Goal: Feedback & Contribution: Contribute content

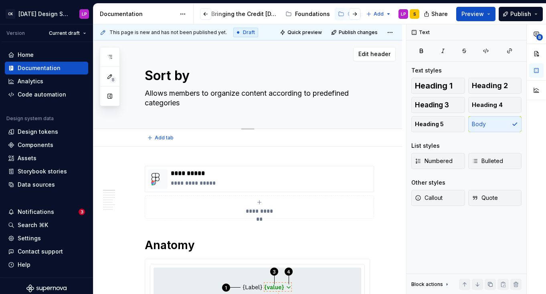
scroll to position [0, 79]
click at [273, 111] on div "Sort by Allows members to organize content according to predefined categories" at bounding box center [257, 84] width 225 height 88
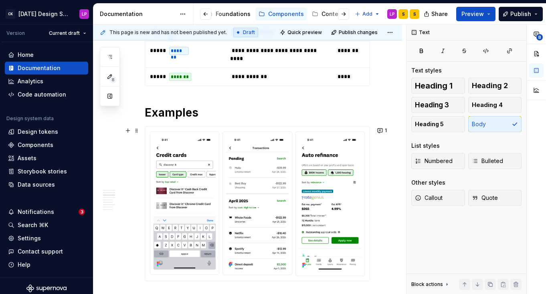
scroll to position [425, 0]
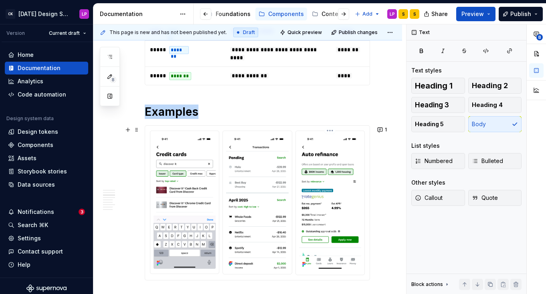
click at [346, 139] on img at bounding box center [330, 202] width 62 height 136
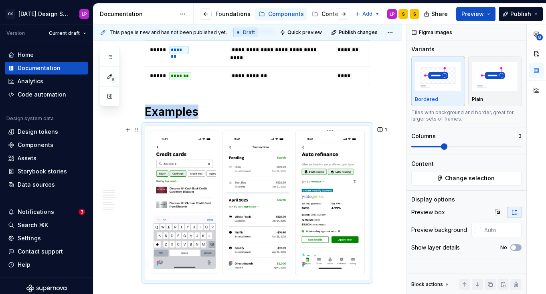
type textarea "*"
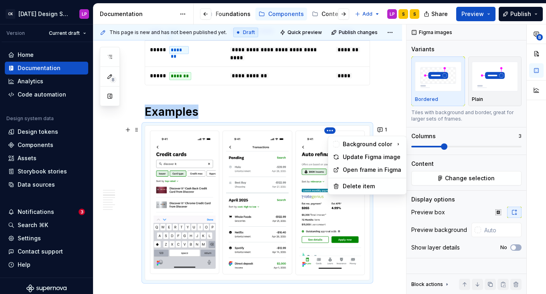
click at [333, 128] on html "CK [DATE] Design System LP Version Current draft Home Documentation Analytics C…" at bounding box center [273, 147] width 546 height 294
click at [349, 157] on div "Update Figma image" at bounding box center [372, 157] width 59 height 8
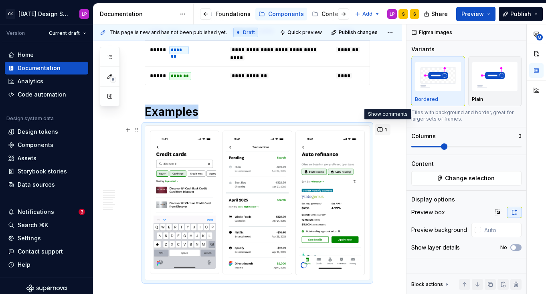
click at [387, 127] on button "1" at bounding box center [383, 129] width 16 height 11
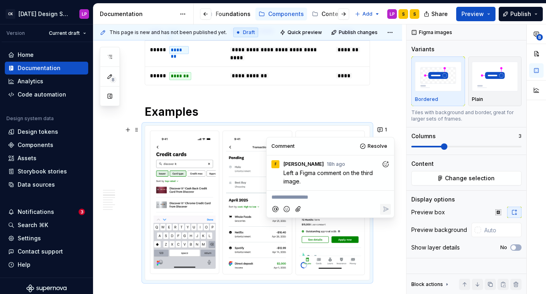
click at [385, 164] on icon "Add reaction" at bounding box center [386, 164] width 8 height 8
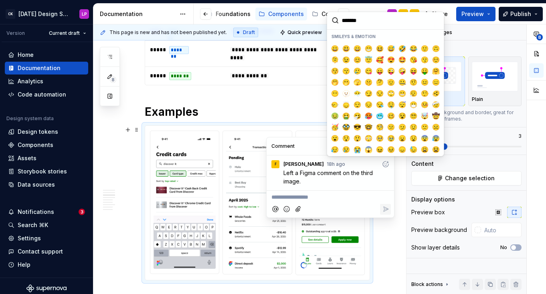
click at [291, 192] on div "**********" at bounding box center [330, 196] width 121 height 11
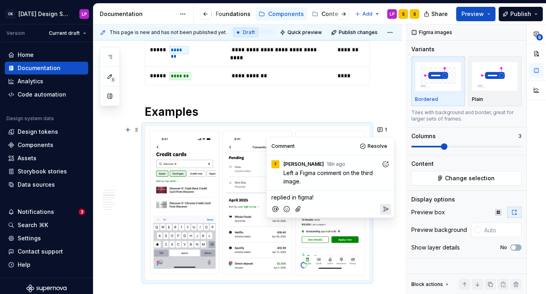
click at [388, 205] on icon "Reply" at bounding box center [386, 209] width 8 height 8
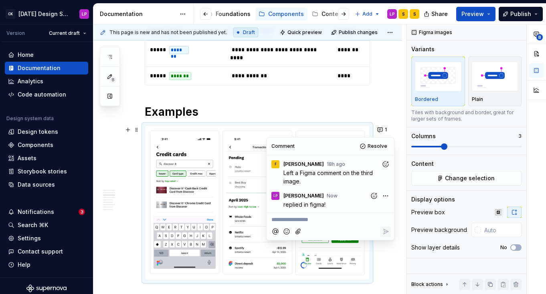
click at [374, 152] on div "Comment Resolve" at bounding box center [331, 147] width 128 height 18
click at [373, 147] on span "Resolve" at bounding box center [378, 146] width 20 height 6
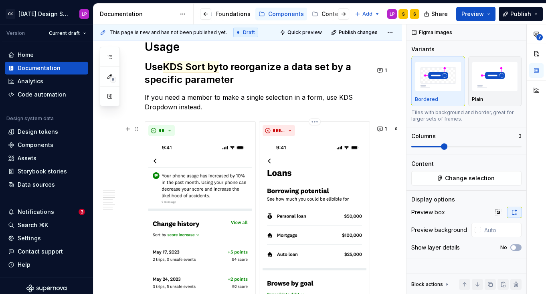
scroll to position [688, 0]
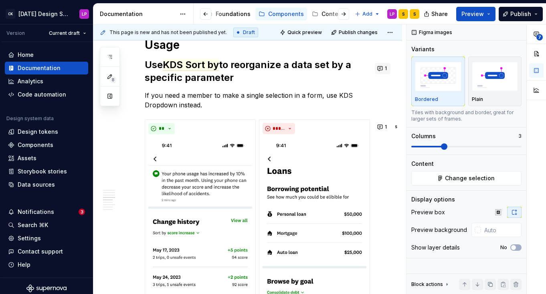
click at [384, 69] on button "1" at bounding box center [383, 68] width 16 height 11
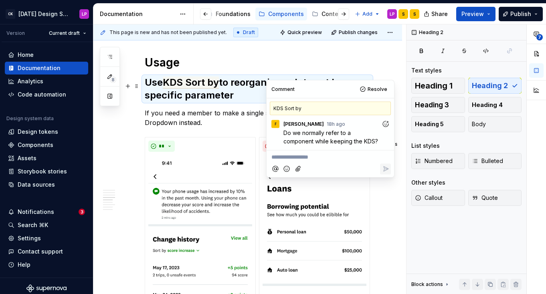
scroll to position [670, 0]
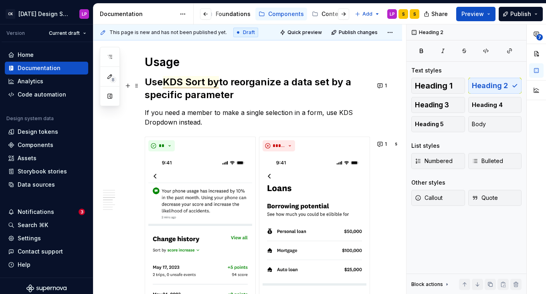
click at [198, 86] on span "KDS Sort by" at bounding box center [191, 82] width 56 height 12
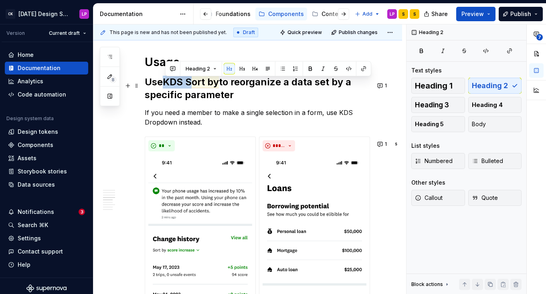
drag, startPoint x: 196, startPoint y: 86, endPoint x: 164, endPoint y: 85, distance: 31.3
click at [164, 85] on h2 "Use KDS Sort by to reorganize a data set by a specific parameter" at bounding box center [257, 89] width 225 height 26
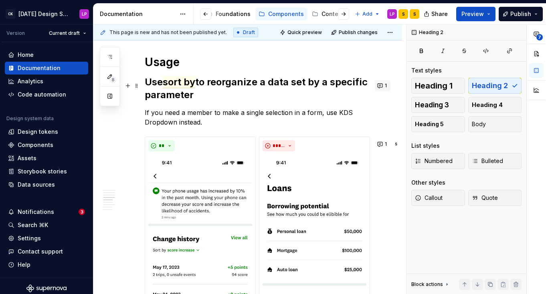
click at [387, 85] on button "1" at bounding box center [383, 85] width 16 height 11
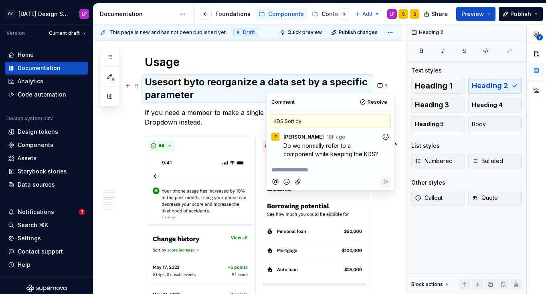
click at [330, 168] on p "**********" at bounding box center [330, 170] width 118 height 8
click at [328, 171] on p "**********" at bounding box center [330, 170] width 118 height 8
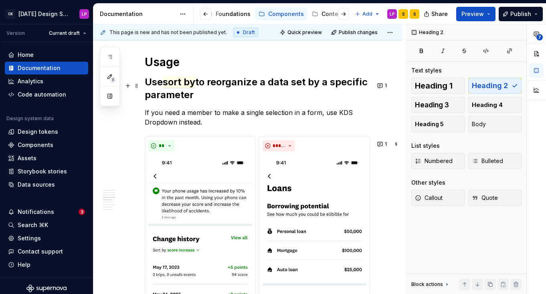
click at [203, 94] on h2 "Use sort by to reorganize a data set by a specific parameter" at bounding box center [257, 89] width 225 height 26
click at [188, 92] on h2 "Use sort by to reorganize a data set by a specific parameter" at bounding box center [257, 89] width 225 height 26
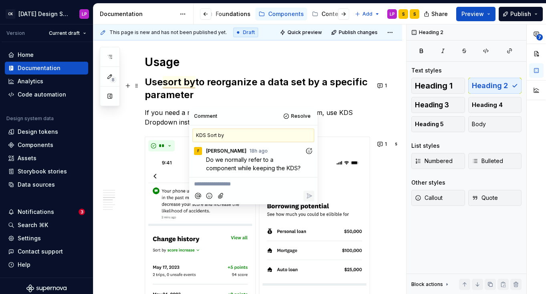
click at [177, 86] on span "sort by" at bounding box center [179, 82] width 32 height 12
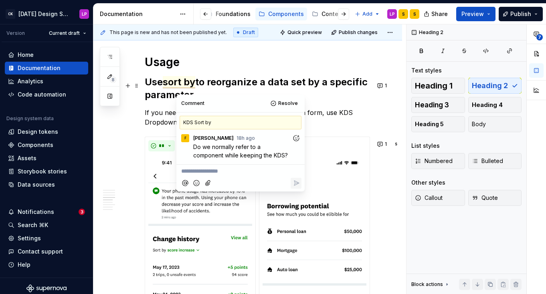
click at [168, 85] on span "sort by" at bounding box center [179, 82] width 32 height 12
click at [168, 84] on span "sort by" at bounding box center [179, 82] width 32 height 12
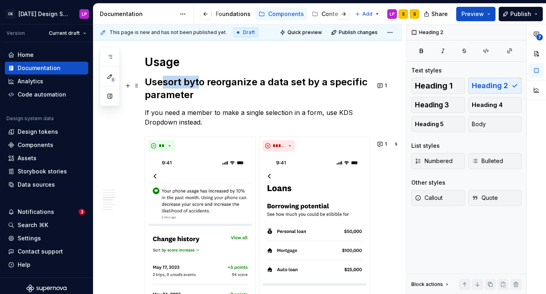
click at [202, 85] on h2 "Use sort by to reorganize a data set by a specific parameter" at bounding box center [257, 89] width 225 height 26
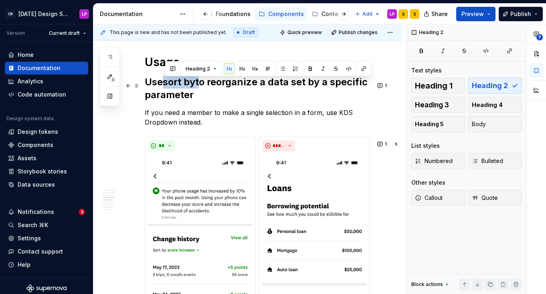
click at [192, 88] on span "sort by" at bounding box center [179, 82] width 32 height 12
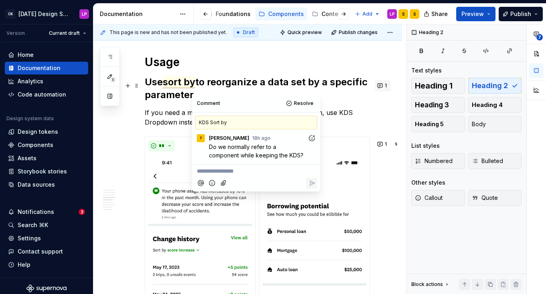
click at [388, 85] on button "1" at bounding box center [383, 85] width 16 height 11
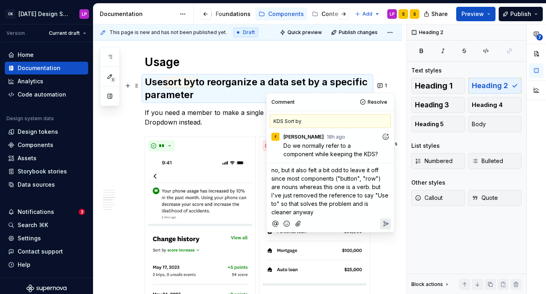
click at [386, 226] on icon "Reply" at bounding box center [386, 224] width 8 height 8
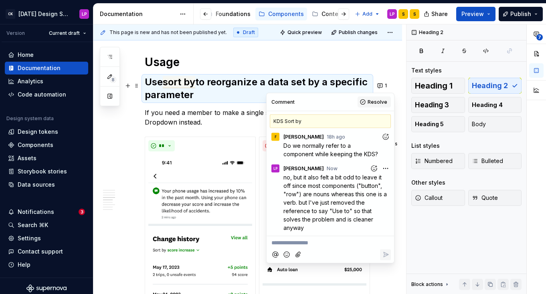
click at [372, 100] on span "Resolve" at bounding box center [378, 102] width 20 height 6
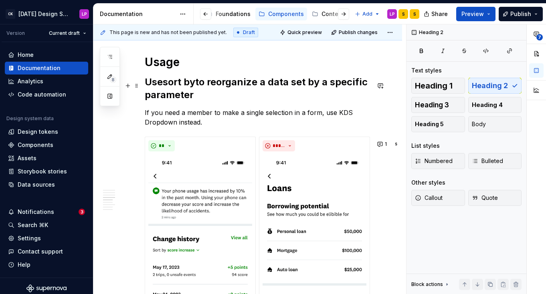
click at [203, 87] on h2 "Use sort by to reorganize a data set by a specific parameter" at bounding box center [257, 89] width 225 height 26
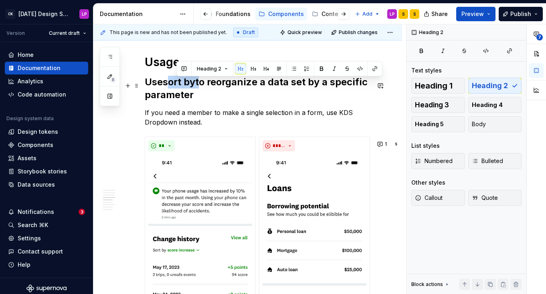
drag, startPoint x: 200, startPoint y: 87, endPoint x: 169, endPoint y: 85, distance: 30.5
click at [169, 85] on h2 "Use sort by to reorganize a data set by a specific parameter" at bounding box center [257, 89] width 225 height 26
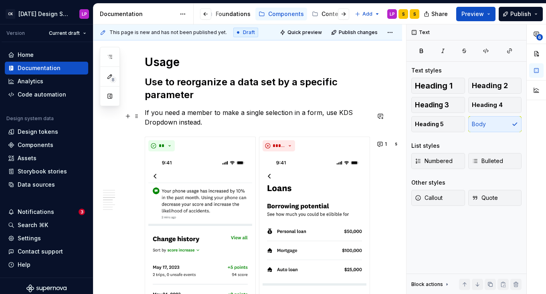
click at [243, 123] on p "If you need a member to make a single selection in a form, use KDS Dropdown ins…" at bounding box center [257, 117] width 225 height 19
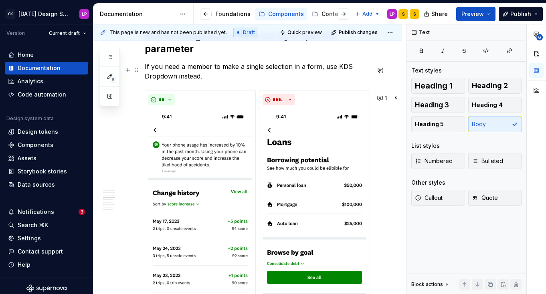
scroll to position [664, 0]
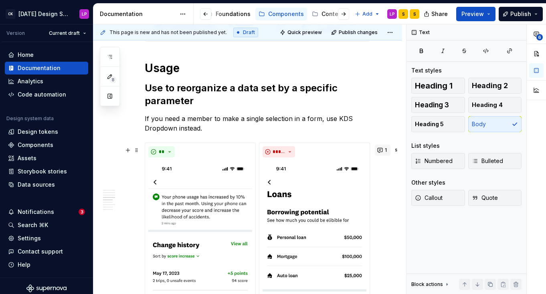
click at [391, 153] on button "1" at bounding box center [383, 150] width 16 height 11
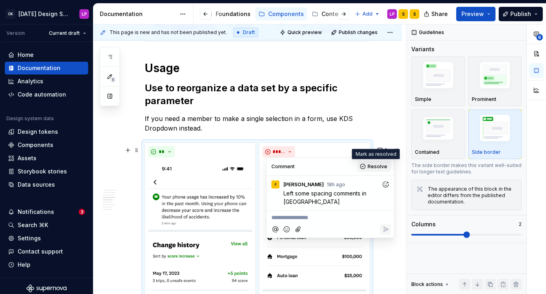
click at [378, 170] on button "Resolve" at bounding box center [374, 166] width 33 height 11
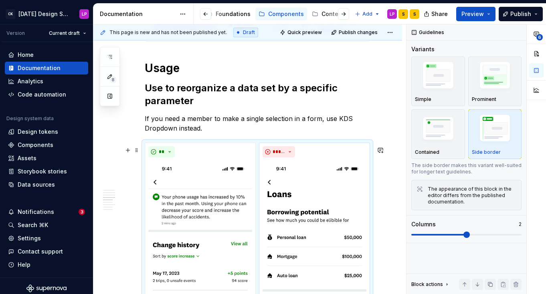
click at [316, 146] on html "CK [DATE] Design System LP Version Current draft Home Documentation Analytics C…" at bounding box center [273, 147] width 546 height 294
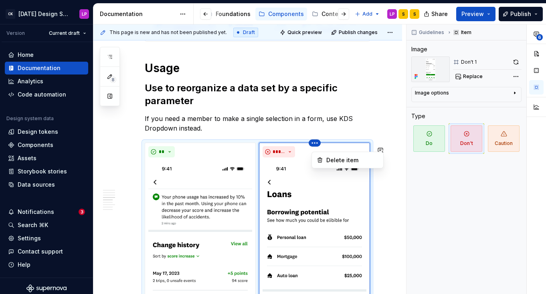
click at [366, 142] on html "CK [DATE] Design System LP Version Current draft Home Documentation Analytics C…" at bounding box center [273, 147] width 546 height 294
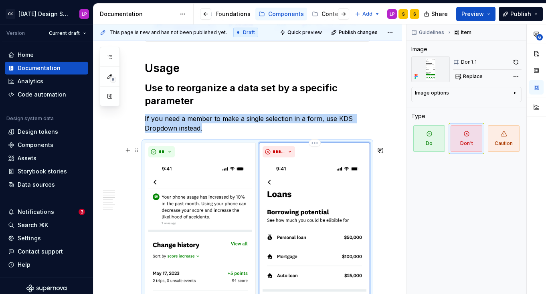
click at [324, 162] on div "*****" at bounding box center [315, 272] width 104 height 252
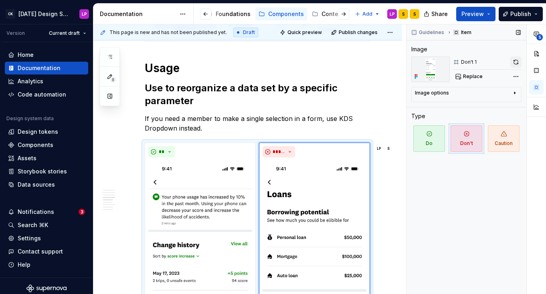
click at [517, 66] on button "button" at bounding box center [515, 62] width 11 height 11
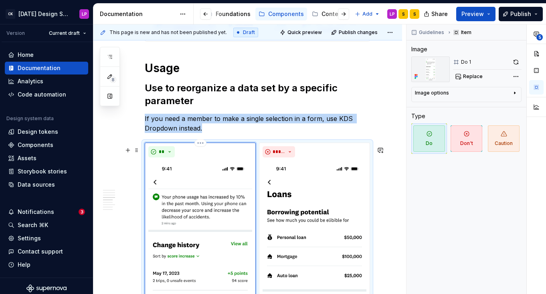
click at [218, 257] on img at bounding box center [200, 273] width 104 height 225
click at [519, 62] on button "button" at bounding box center [515, 62] width 11 height 11
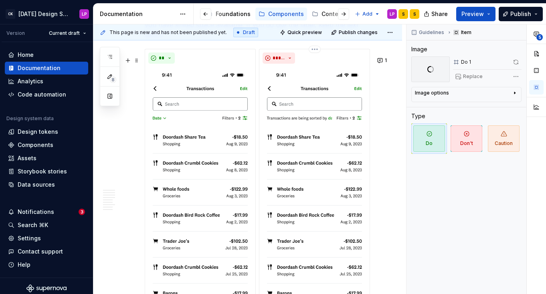
scroll to position [1131, 0]
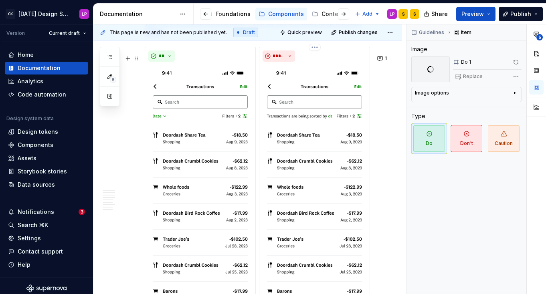
click at [293, 136] on img at bounding box center [315, 191] width 104 height 253
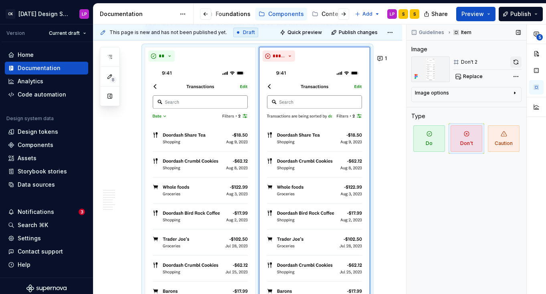
click at [515, 61] on button "button" at bounding box center [515, 62] width 11 height 11
click at [228, 140] on img at bounding box center [200, 191] width 104 height 253
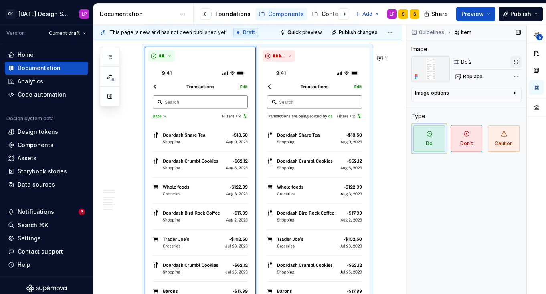
click at [514, 63] on button "button" at bounding box center [515, 62] width 11 height 11
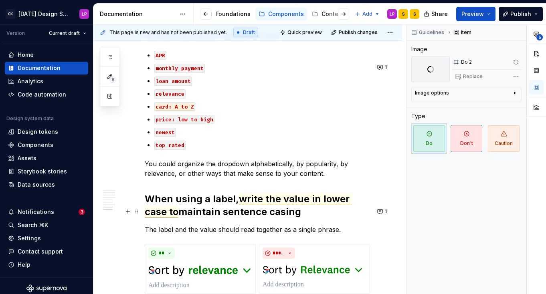
scroll to position [1540, 0]
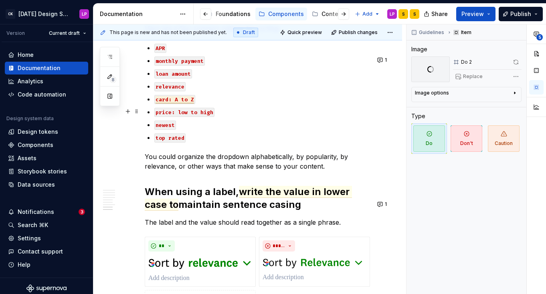
type textarea "*"
click at [181, 103] on span "card: A to Z" at bounding box center [175, 99] width 38 height 7
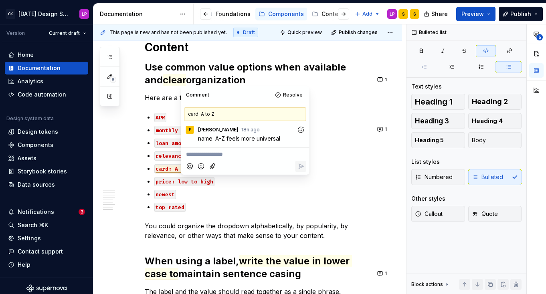
scroll to position [1474, 0]
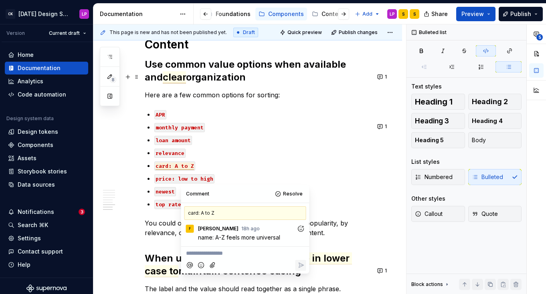
click at [163, 83] on span "clear" at bounding box center [174, 77] width 23 height 12
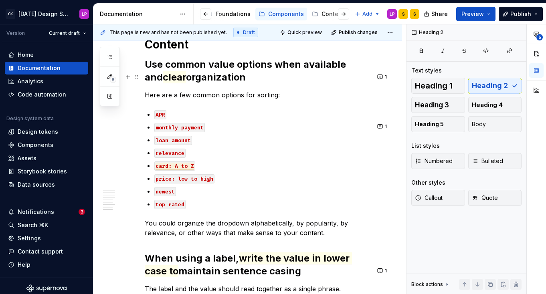
click at [366, 76] on h2 "Use common value options when available and clear organization" at bounding box center [257, 71] width 225 height 26
click at [163, 83] on span "clear" at bounding box center [174, 77] width 23 height 12
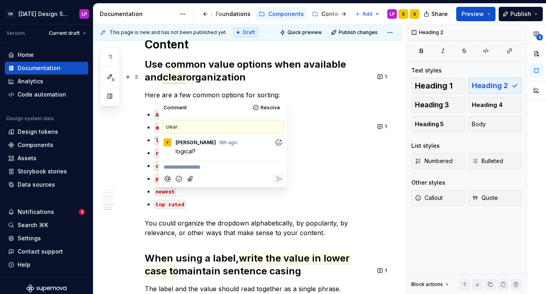
click at [366, 75] on h2 "Use common value options when available and clear organization" at bounding box center [257, 71] width 225 height 26
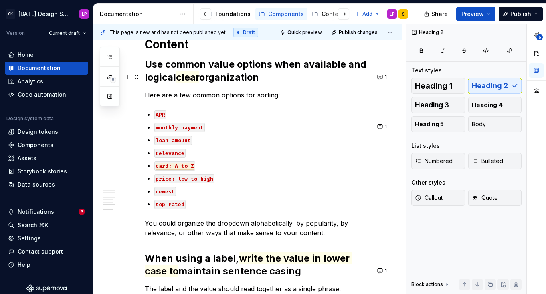
click at [183, 83] on span "clear" at bounding box center [187, 77] width 23 height 12
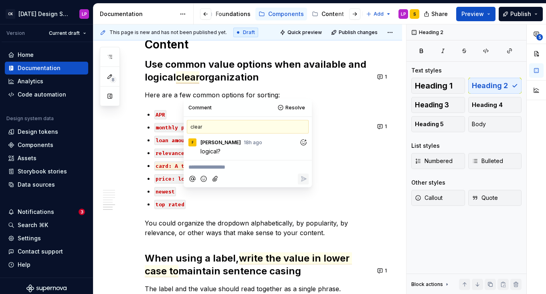
click at [254, 172] on div at bounding box center [248, 179] width 122 height 16
click at [248, 170] on p "**********" at bounding box center [247, 167] width 119 height 8
click at [303, 182] on icon "Reply" at bounding box center [304, 179] width 8 height 8
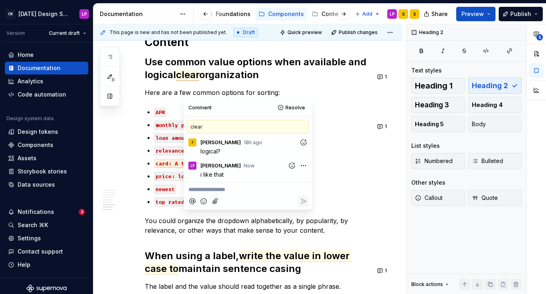
click at [289, 101] on div "Comment Resolve" at bounding box center [248, 108] width 128 height 18
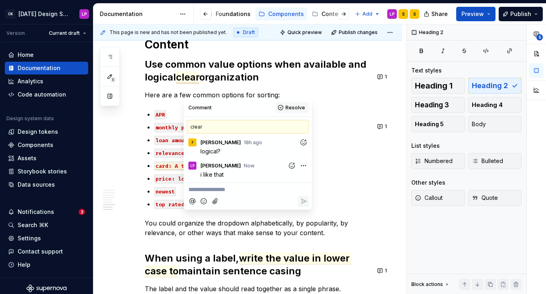
click at [289, 106] on span "Resolve" at bounding box center [295, 108] width 20 height 6
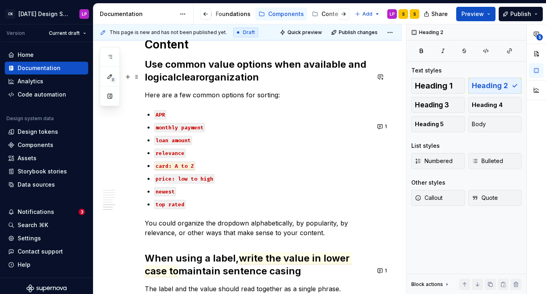
click at [194, 83] on commenthighlight "clear" at bounding box center [187, 77] width 23 height 12
click at [387, 127] on button "1" at bounding box center [383, 126] width 16 height 11
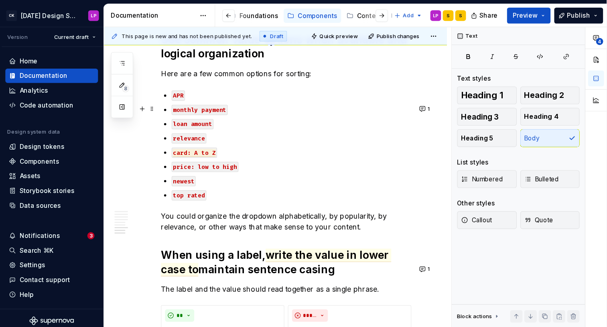
scroll to position [1501, 0]
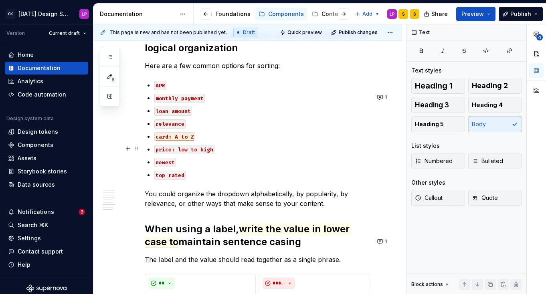
click at [188, 141] on span "card: A to Z" at bounding box center [175, 137] width 38 height 7
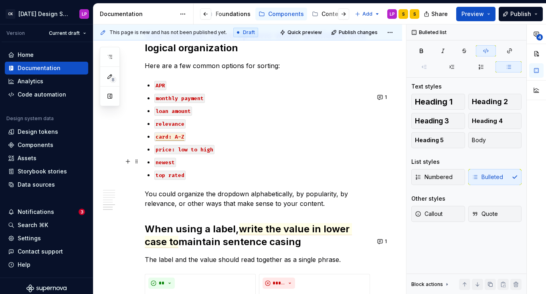
click at [200, 154] on code "price: low to high" at bounding box center [184, 149] width 60 height 9
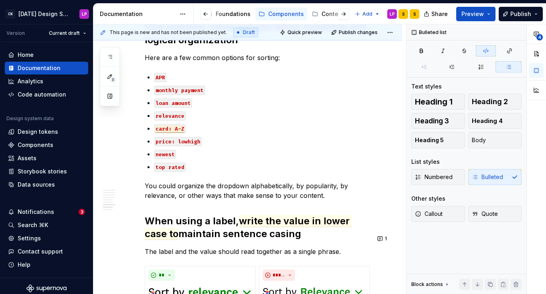
scroll to position [1500, 0]
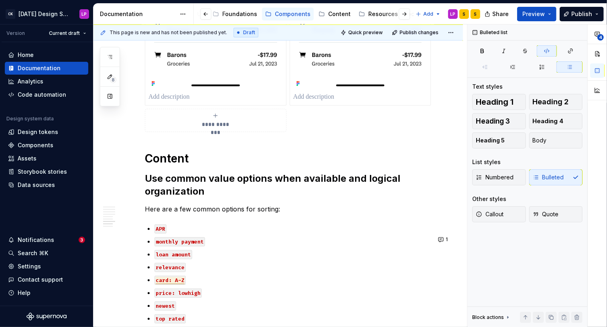
type textarea "*"
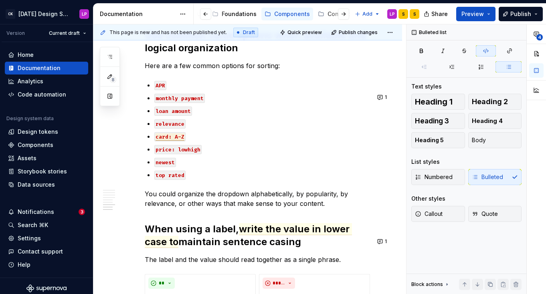
scroll to position [1501, 0]
click at [180, 140] on span "card: A-Z" at bounding box center [170, 136] width 29 height 7
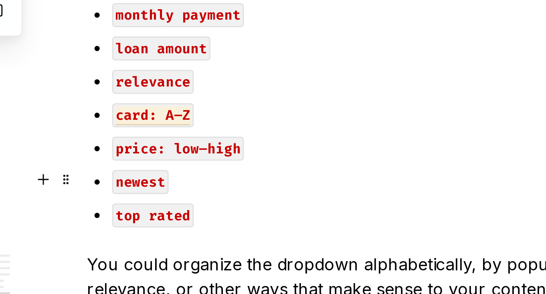
click at [209, 155] on ul "APR monthly payment loan amount relevance card: A–Z price: low–high newest top …" at bounding box center [262, 129] width 216 height 99
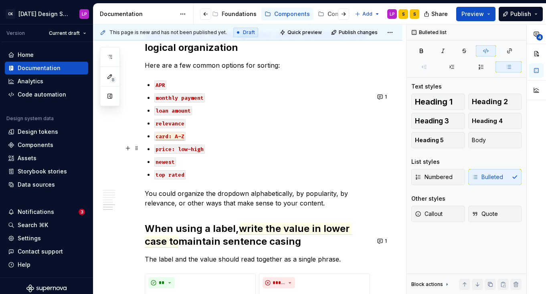
click at [174, 140] on span "card: A–Z" at bounding box center [170, 136] width 29 height 7
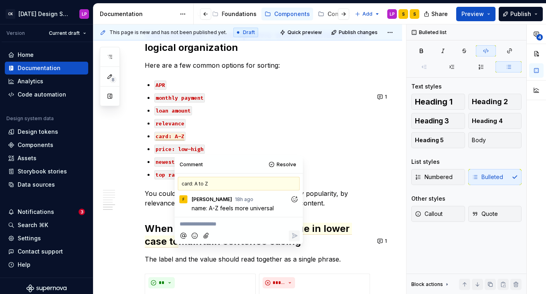
click at [257, 225] on p "**********" at bounding box center [239, 224] width 119 height 8
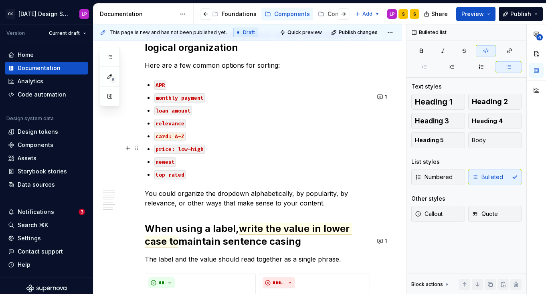
click at [263, 141] on p "card: A–Z" at bounding box center [262, 136] width 216 height 10
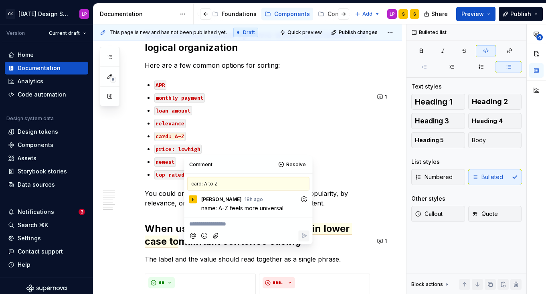
click at [292, 128] on p "relevance" at bounding box center [262, 123] width 216 height 10
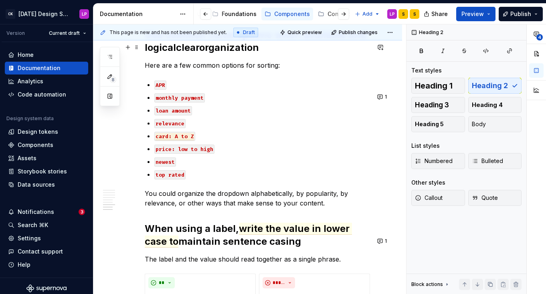
click at [189, 53] on commenthighlight "clear" at bounding box center [187, 48] width 23 height 12
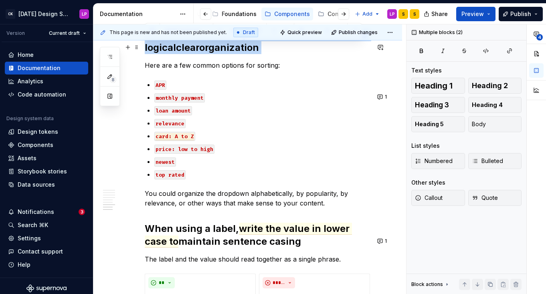
click at [189, 53] on commenthighlight "clear" at bounding box center [187, 48] width 23 height 12
click at [193, 53] on commenthighlight "clear" at bounding box center [187, 48] width 23 height 12
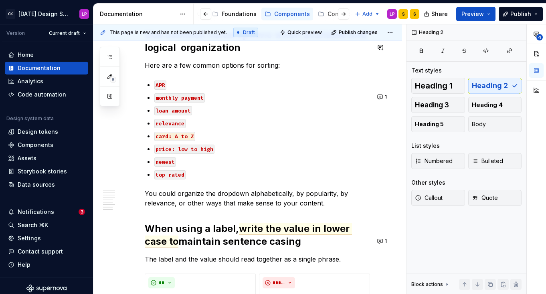
scroll to position [1491, 0]
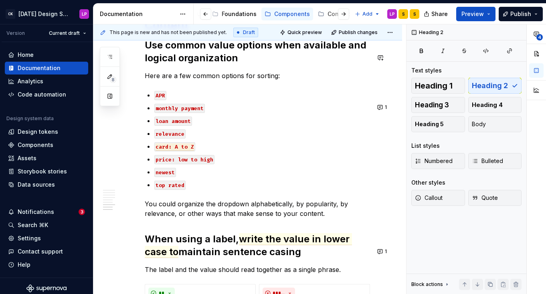
type textarea "*"
click at [182, 152] on code "card: A to Z" at bounding box center [174, 146] width 41 height 9
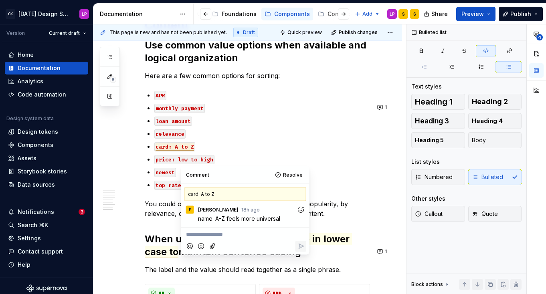
click at [253, 239] on div at bounding box center [245, 246] width 122 height 16
click at [216, 231] on p "**********" at bounding box center [245, 235] width 119 height 8
click at [305, 246] on button "Reply" at bounding box center [301, 246] width 11 height 11
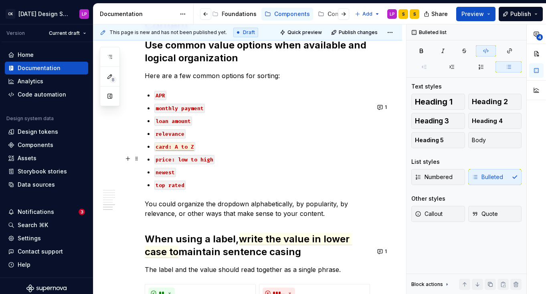
click at [187, 151] on span "card: A to Z" at bounding box center [175, 147] width 38 height 7
click at [198, 164] on code "price: low to high" at bounding box center [184, 159] width 60 height 9
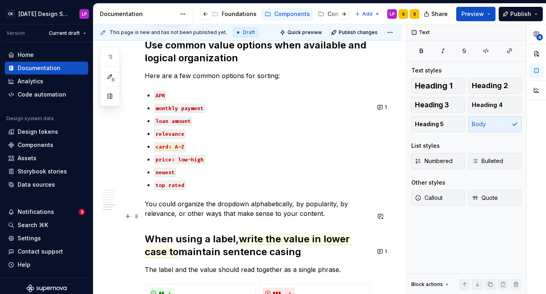
click at [227, 219] on p "You could organize the dropdown alphabetically, by popularity, by relevance, or…" at bounding box center [257, 208] width 225 height 19
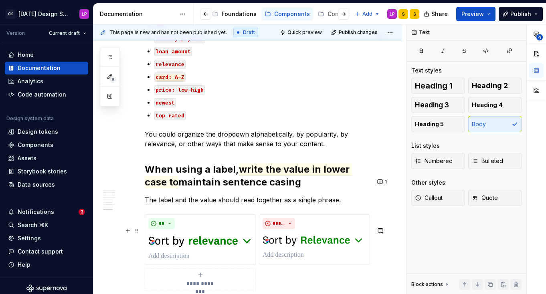
scroll to position [1561, 0]
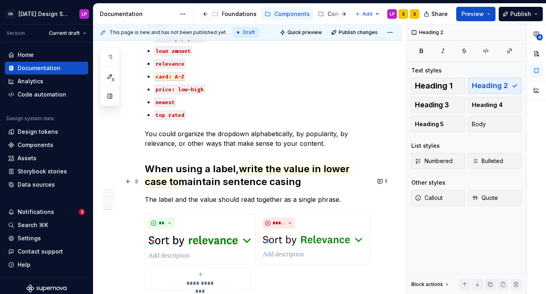
click at [279, 188] on h2 "When using a label, write the value in lower case to maintain sentence casing" at bounding box center [257, 176] width 225 height 26
click at [279, 180] on span "write the value in lower case to" at bounding box center [248, 175] width 207 height 25
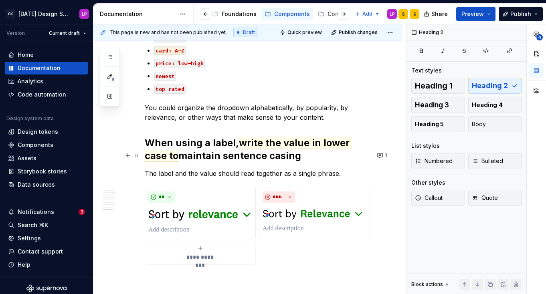
scroll to position [1589, 0]
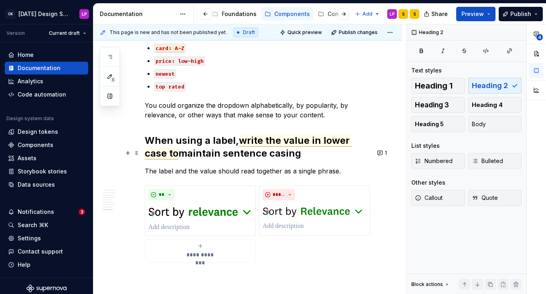
click at [241, 156] on span "write the value in lower case to" at bounding box center [248, 147] width 207 height 25
click at [260, 151] on span "write the value in lower case to" at bounding box center [248, 147] width 207 height 25
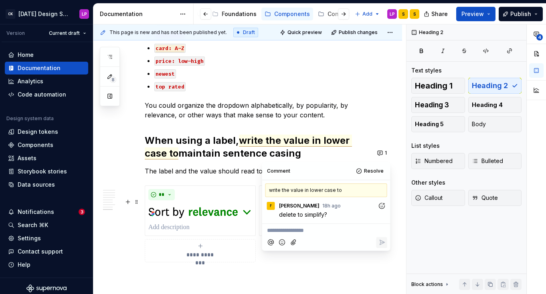
click at [383, 205] on circle "Add reaction" at bounding box center [383, 205] width 0 height 0
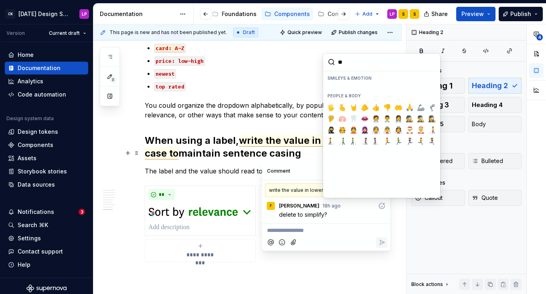
scroll to position [0, 0]
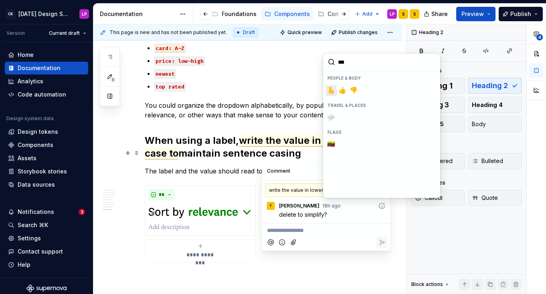
type input "****"
click at [346, 87] on button "👍️" at bounding box center [342, 90] width 11 height 11
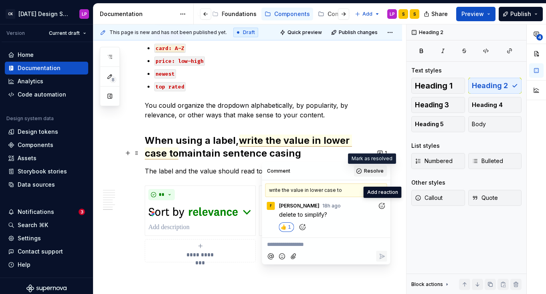
click at [376, 169] on span "Resolve" at bounding box center [374, 171] width 20 height 6
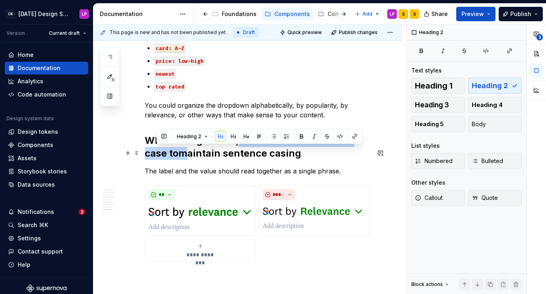
drag, startPoint x: 241, startPoint y: 152, endPoint x: 160, endPoint y: 163, distance: 81.7
click at [160, 160] on h2 "When using a label, write the value in lower case to maintain sentence casing" at bounding box center [257, 147] width 225 height 26
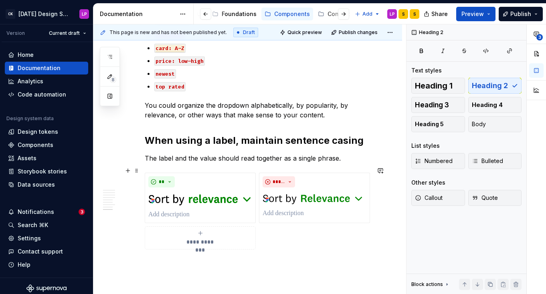
click at [229, 163] on p "The label and the value should read together as a single phrase." at bounding box center [257, 159] width 225 height 10
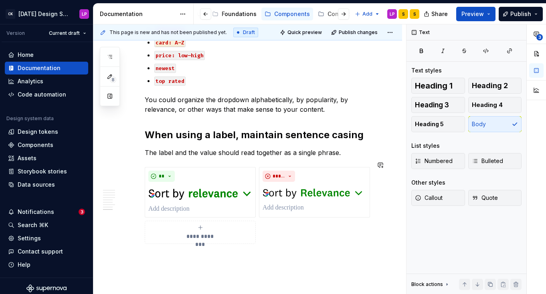
scroll to position [1596, 0]
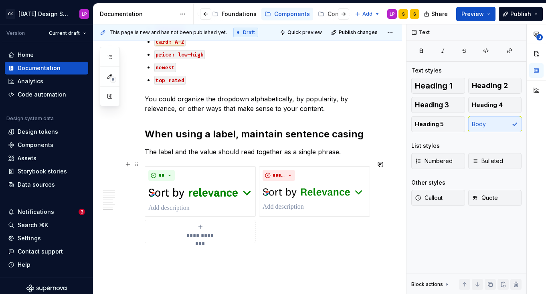
click at [208, 157] on p "The label and the value should read together as a single phrase." at bounding box center [257, 152] width 225 height 10
click at [152, 157] on p "The label and the value should read together as a single phrase." at bounding box center [257, 152] width 225 height 10
click at [148, 157] on p "The label and the value should read together as a single phrase." at bounding box center [257, 152] width 225 height 10
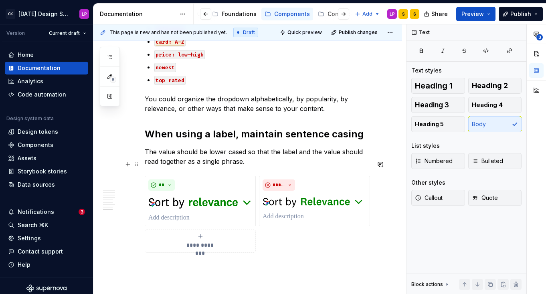
click at [346, 166] on p "The value should be lower cased so that the label and the value should read tog…" at bounding box center [257, 156] width 225 height 19
click at [344, 166] on p "The value should be lower cased so that the label and the value should read tog…" at bounding box center [257, 156] width 225 height 19
click at [278, 141] on h2 "When using a label, maintain sentence casing" at bounding box center [257, 134] width 225 height 13
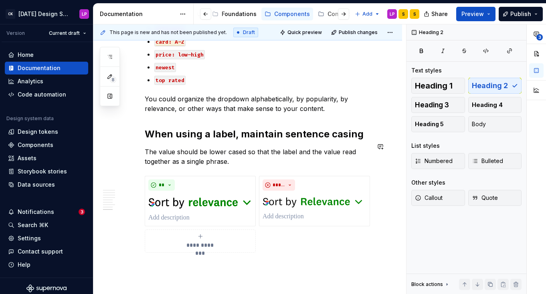
click at [269, 162] on p "The value should be lower cased so that the label and the value read together a…" at bounding box center [257, 156] width 225 height 19
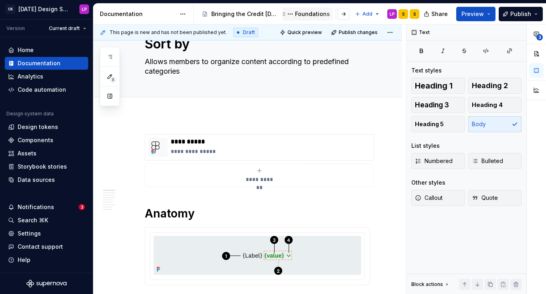
scroll to position [0, 135]
click at [320, 14] on div "Resources & tools" at bounding box center [331, 14] width 51 height 8
type textarea "*"
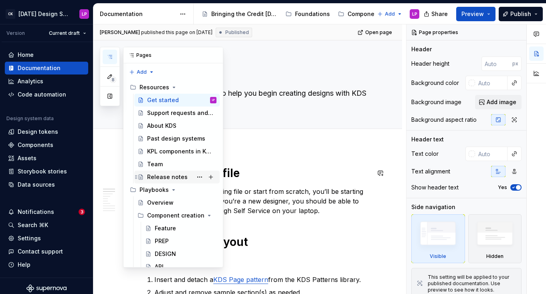
click at [167, 176] on div "Release notes" at bounding box center [167, 177] width 40 height 8
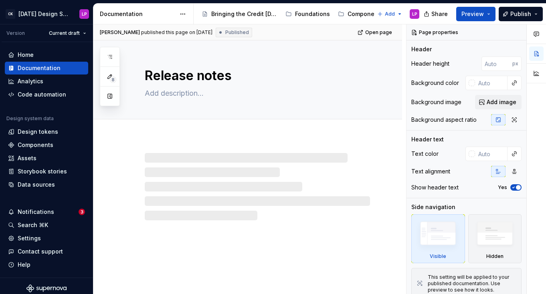
type textarea "*"
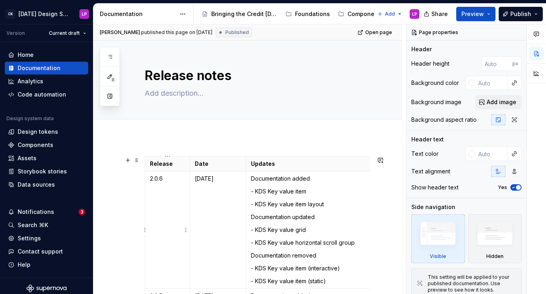
click at [171, 181] on p "2.0.6" at bounding box center [167, 179] width 35 height 8
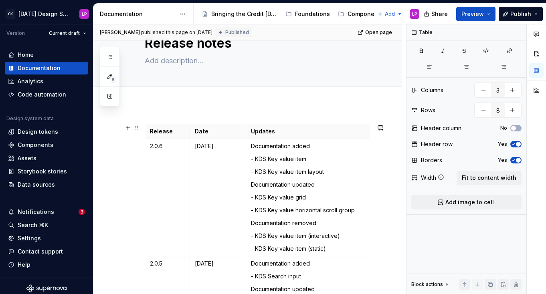
scroll to position [43, 0]
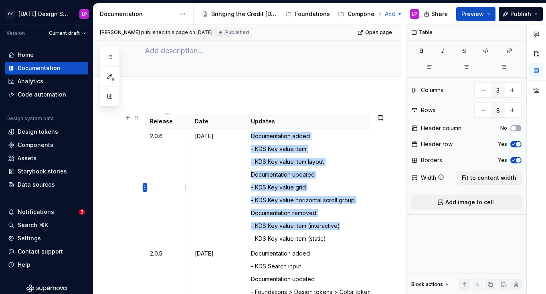
click at [145, 186] on html "CK Karma Design System LP Version Current draft Home Documentation Analytics Co…" at bounding box center [273, 147] width 546 height 294
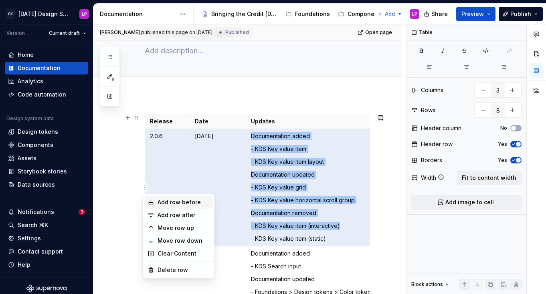
click at [165, 205] on div "Add row before" at bounding box center [184, 202] width 52 height 8
type input "9"
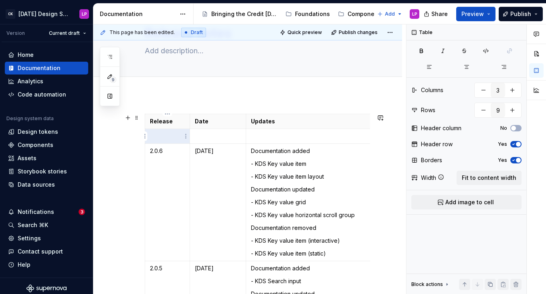
click at [164, 142] on td at bounding box center [167, 136] width 45 height 15
click at [261, 138] on p at bounding box center [331, 136] width 160 height 8
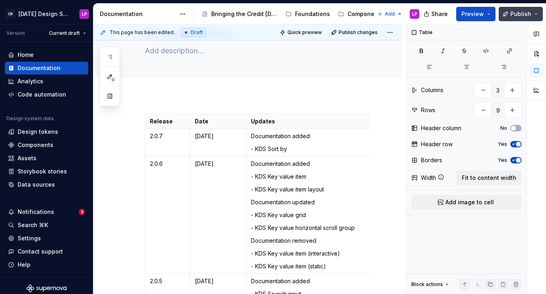
click at [521, 14] on span "Publish" at bounding box center [520, 14] width 21 height 8
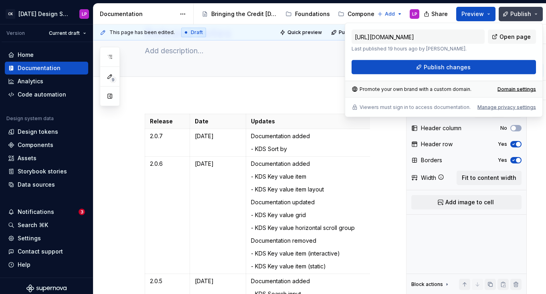
click at [538, 9] on button "Publish" at bounding box center [521, 14] width 44 height 14
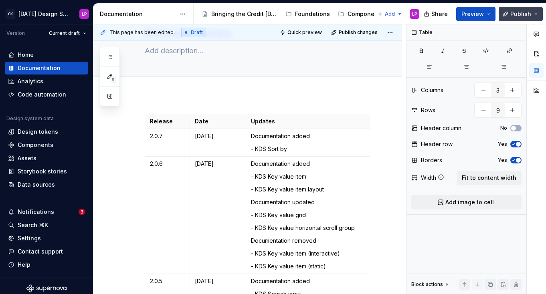
click at [538, 9] on button "Publish" at bounding box center [521, 14] width 44 height 14
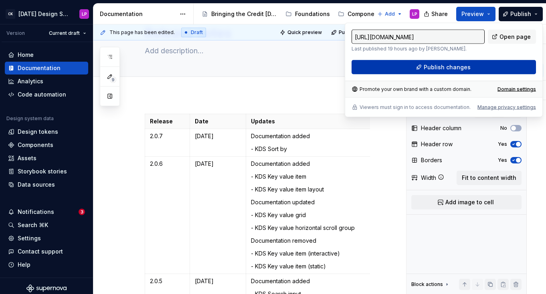
click at [478, 62] on button "Publish changes" at bounding box center [444, 67] width 184 height 14
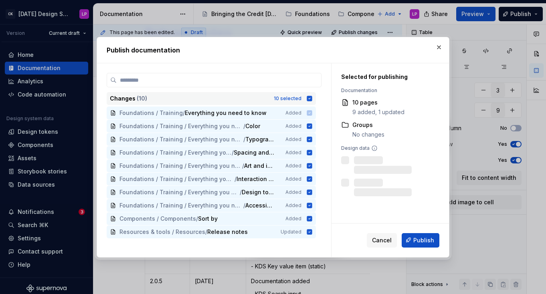
click at [312, 98] on icon at bounding box center [309, 98] width 5 height 5
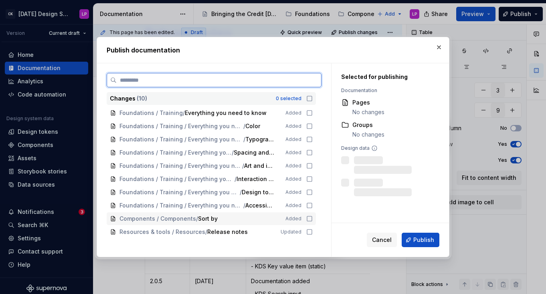
click at [312, 221] on icon at bounding box center [309, 219] width 6 height 6
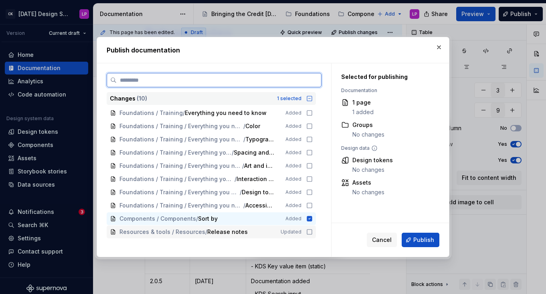
click at [312, 235] on div "Resources & tools / Resources / Release notes Updated" at bounding box center [211, 232] width 209 height 13
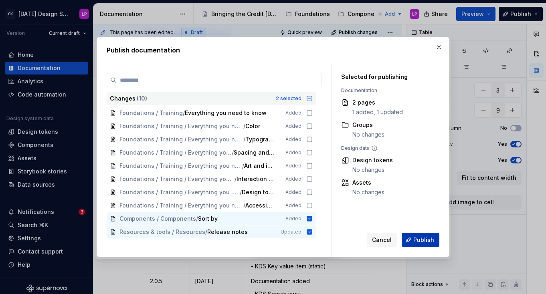
click at [415, 238] on span "Publish" at bounding box center [423, 240] width 21 height 8
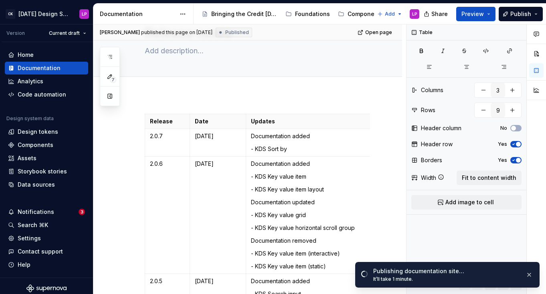
type textarea "*"
